Goal: Task Accomplishment & Management: Complete application form

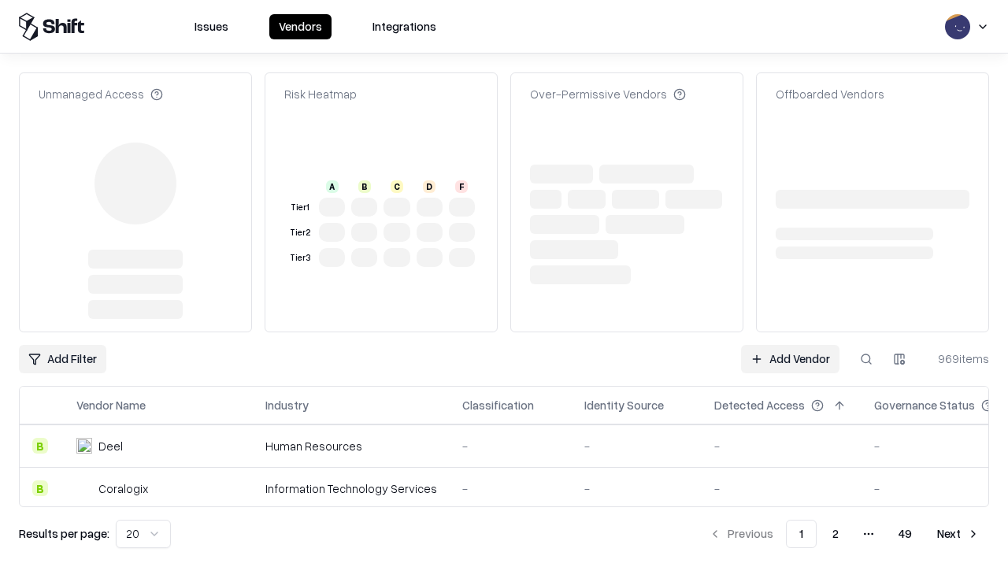
click at [790, 345] on link "Add Vendor" at bounding box center [790, 359] width 98 height 28
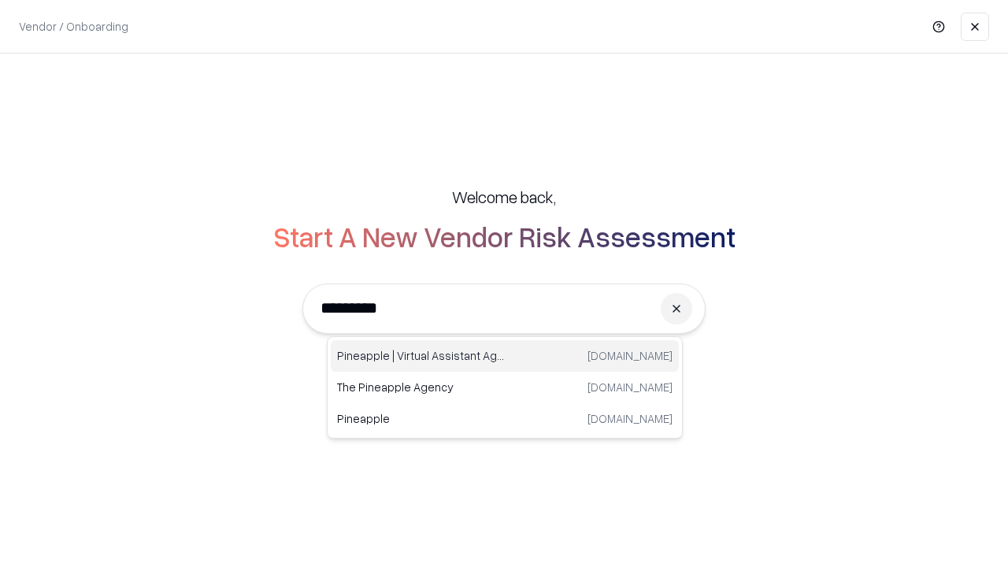
click at [505, 356] on div "Pineapple | Virtual Assistant Agency [DOMAIN_NAME]" at bounding box center [505, 355] width 348 height 31
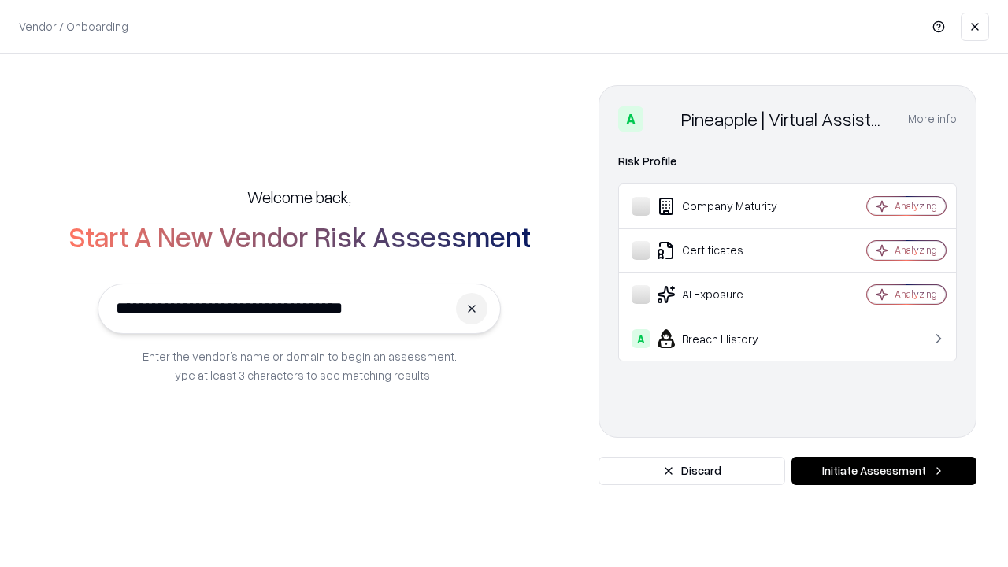
type input "**********"
click at [883, 471] on button "Initiate Assessment" at bounding box center [883, 471] width 185 height 28
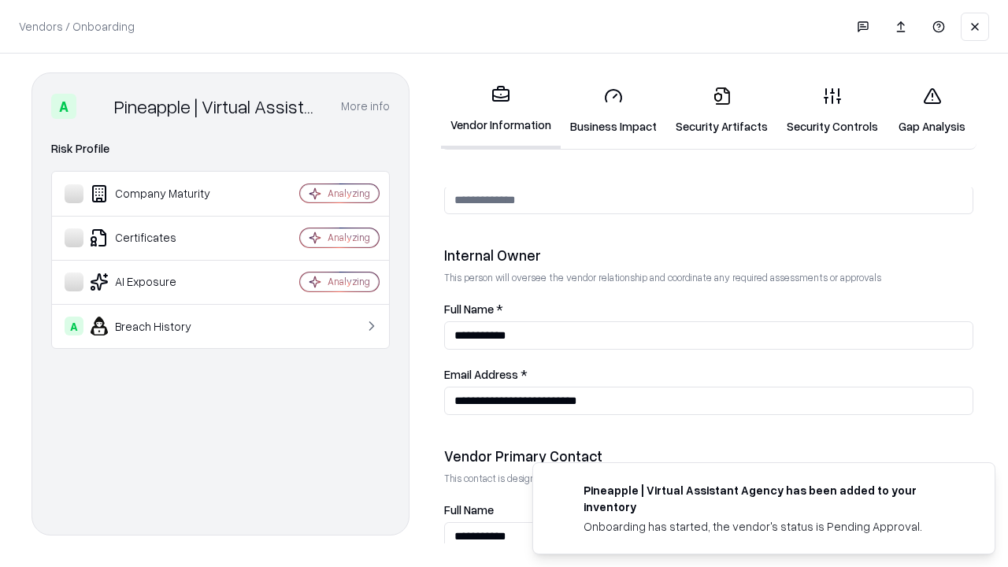
scroll to position [816, 0]
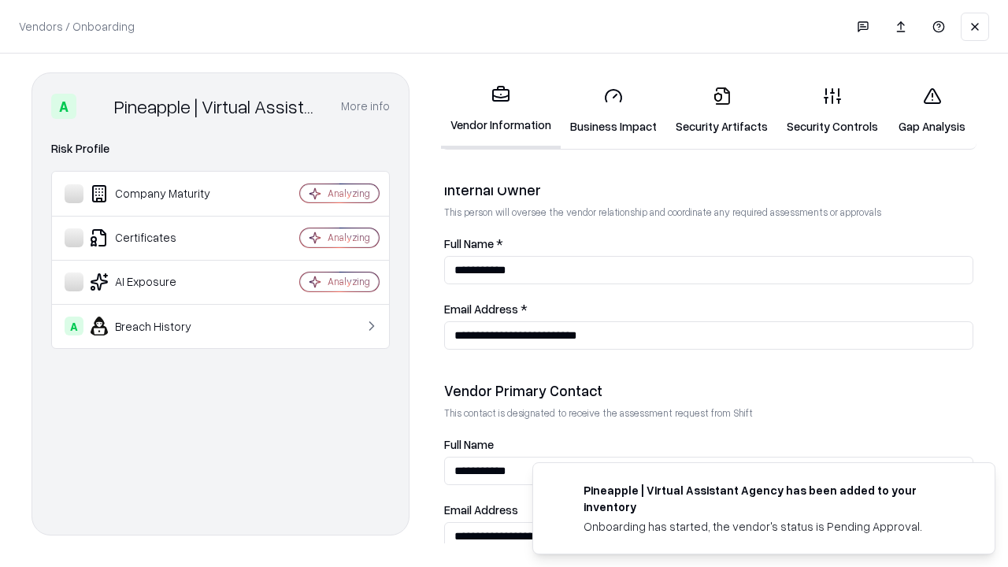
click at [613, 110] on link "Business Impact" at bounding box center [613, 110] width 105 height 73
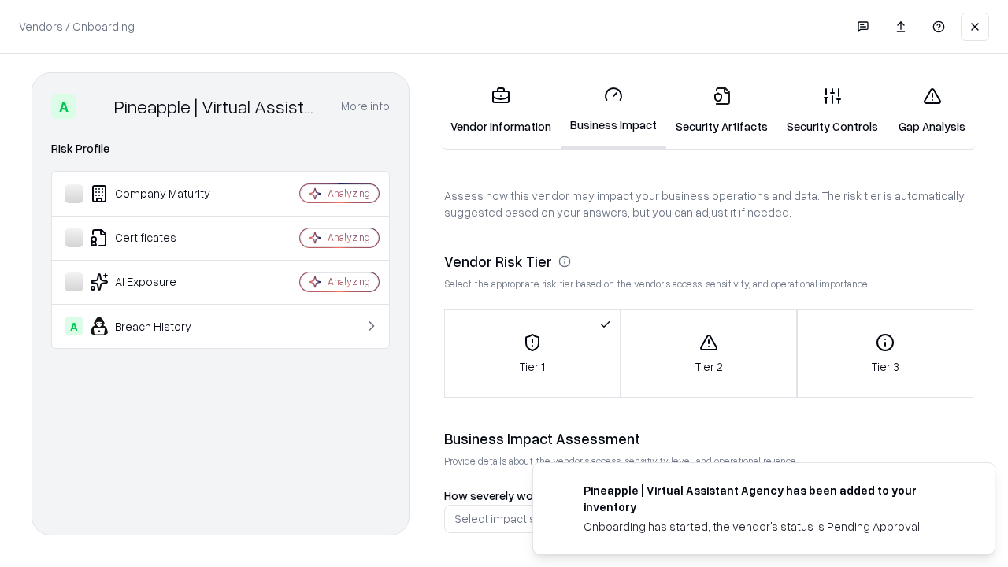
click at [721, 110] on link "Security Artifacts" at bounding box center [721, 110] width 111 height 73
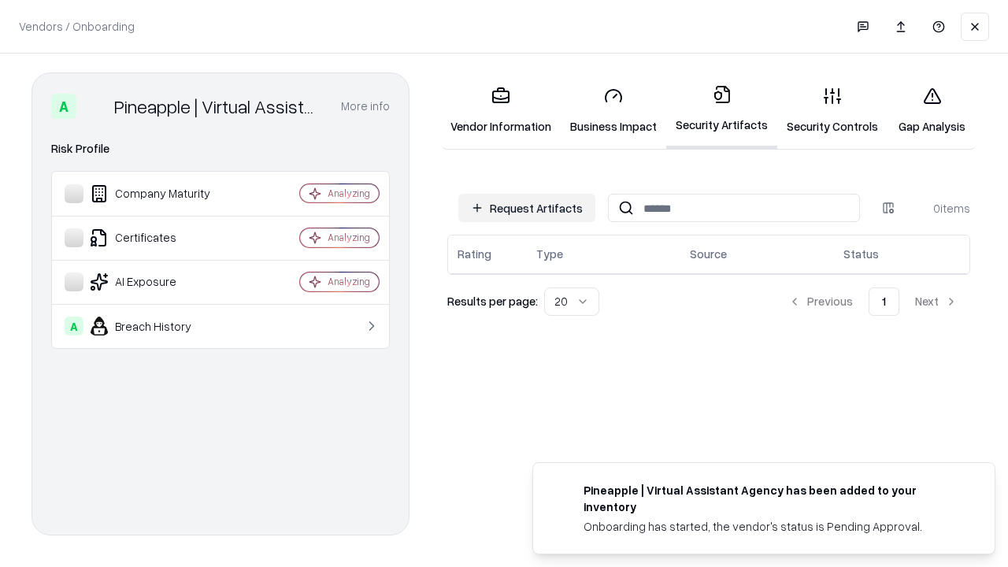
click at [527, 207] on button "Request Artifacts" at bounding box center [526, 208] width 137 height 28
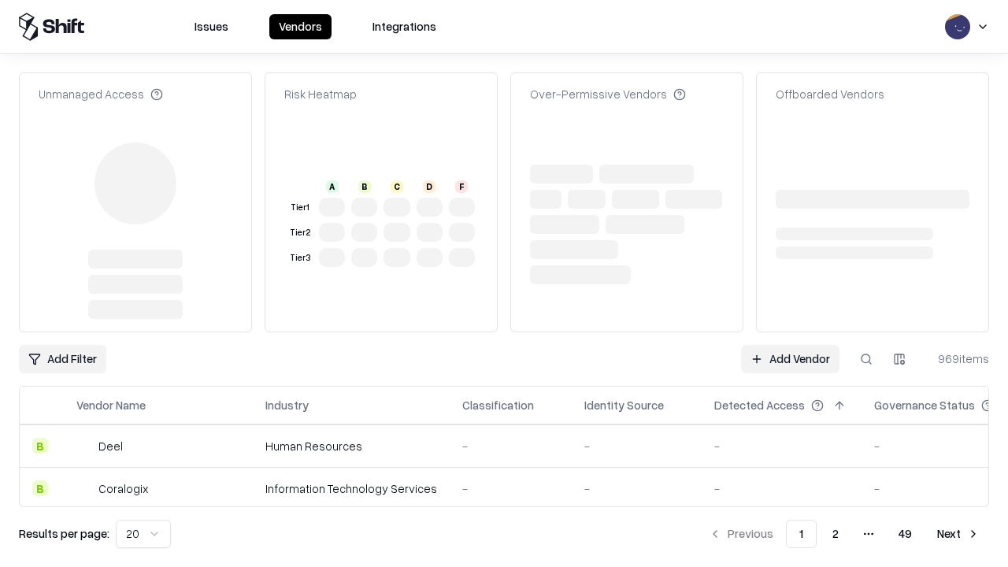
click at [790, 345] on link "Add Vendor" at bounding box center [790, 359] width 98 height 28
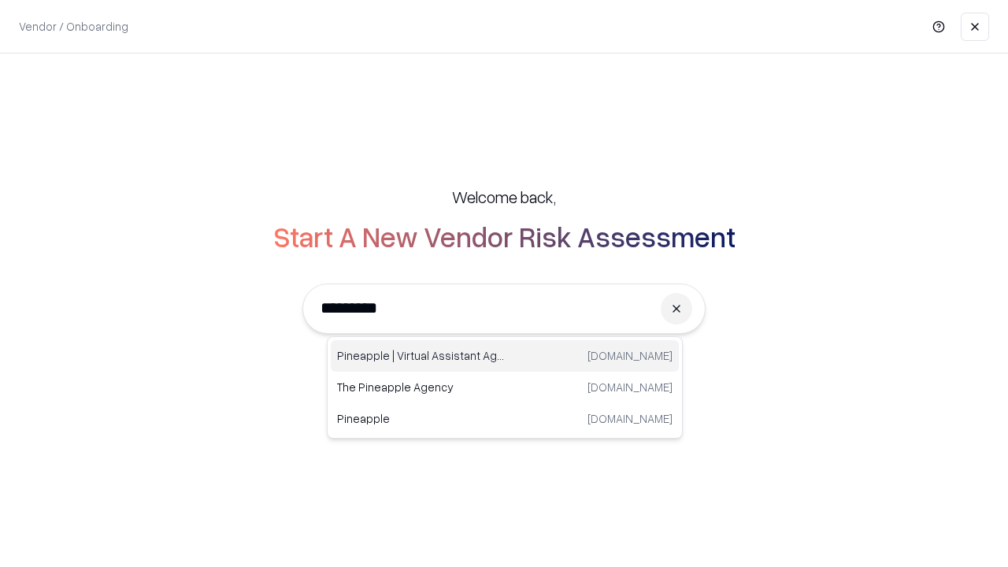
click at [505, 356] on div "Pineapple | Virtual Assistant Agency [DOMAIN_NAME]" at bounding box center [505, 355] width 348 height 31
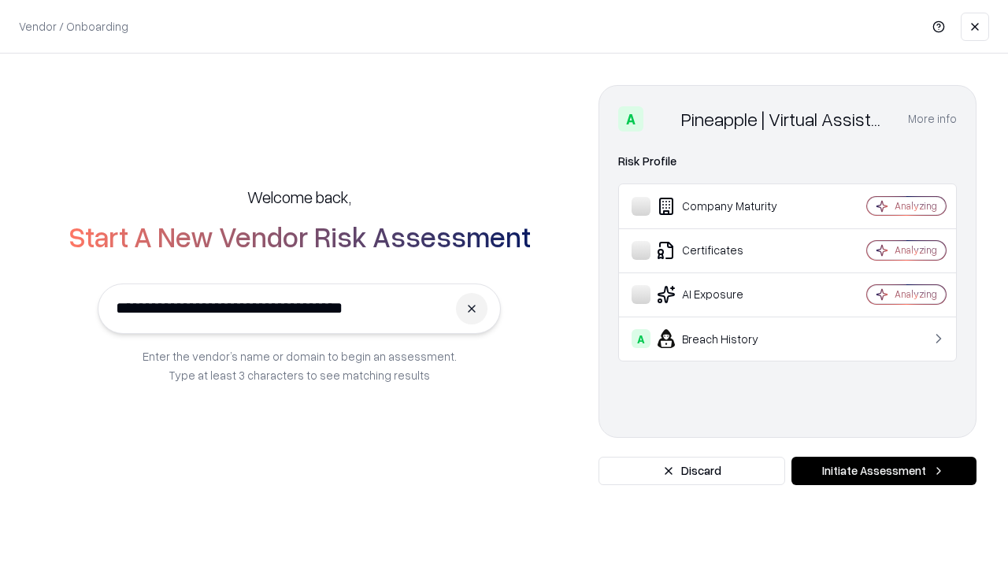
type input "**********"
click at [883, 471] on button "Initiate Assessment" at bounding box center [883, 471] width 185 height 28
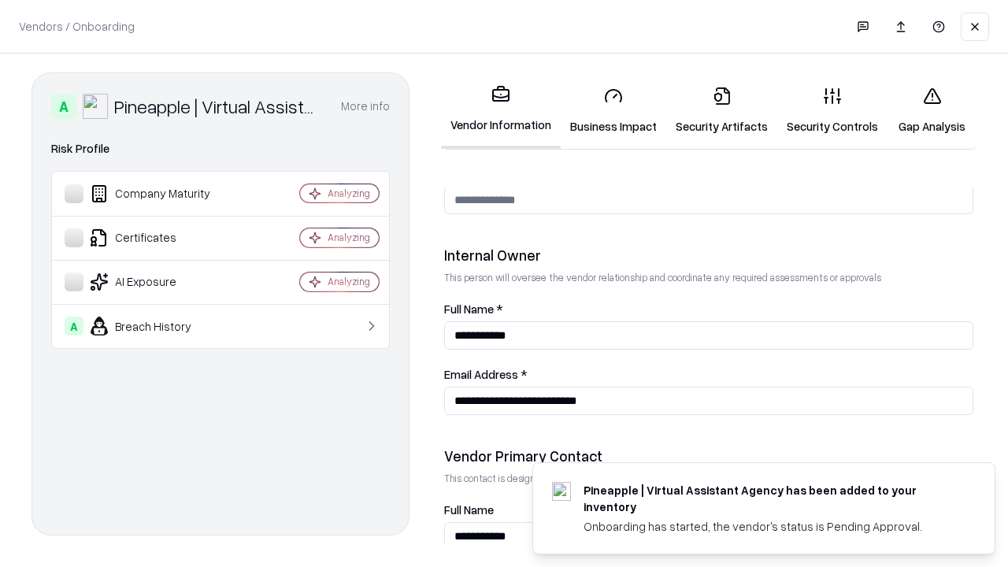
scroll to position [816, 0]
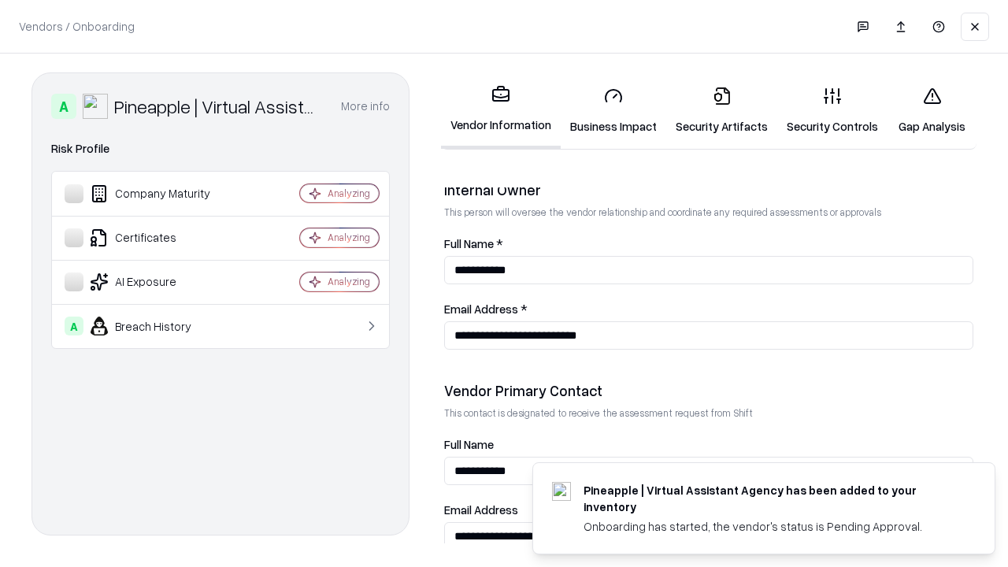
click at [931, 110] on link "Gap Analysis" at bounding box center [931, 110] width 89 height 73
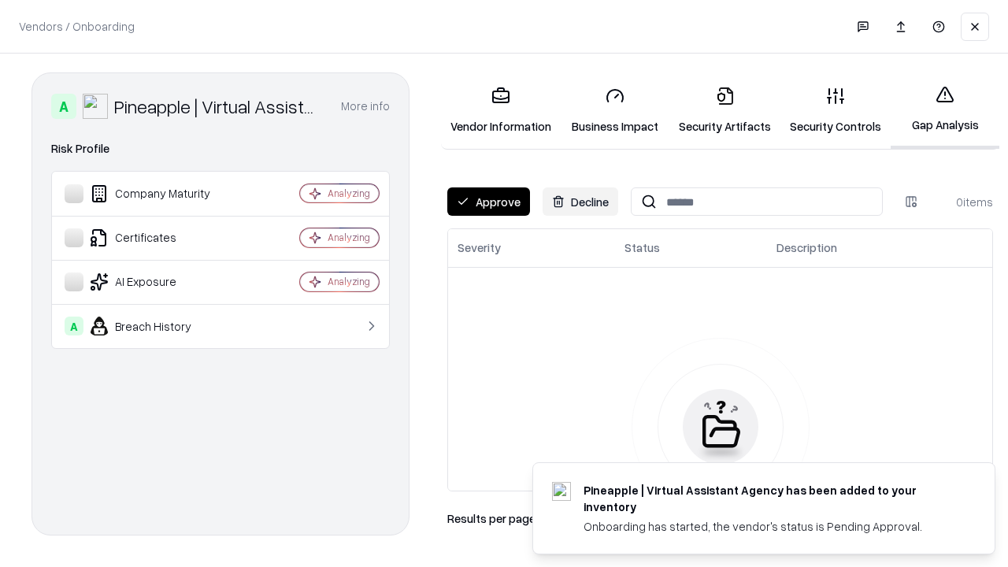
click at [488, 202] on button "Approve" at bounding box center [488, 201] width 83 height 28
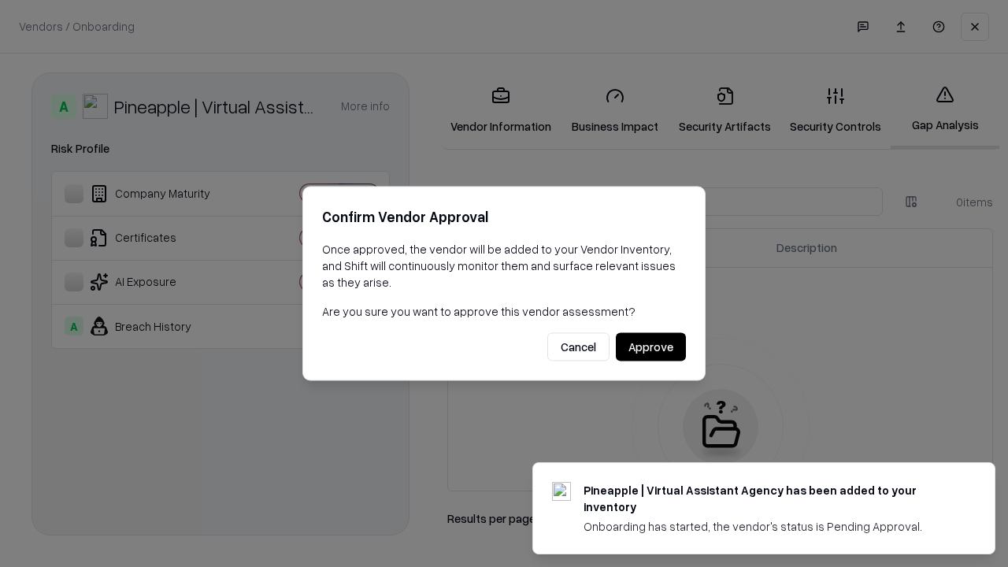
click at [650, 346] on button "Approve" at bounding box center [651, 347] width 70 height 28
